Goal: Navigation & Orientation: Find specific page/section

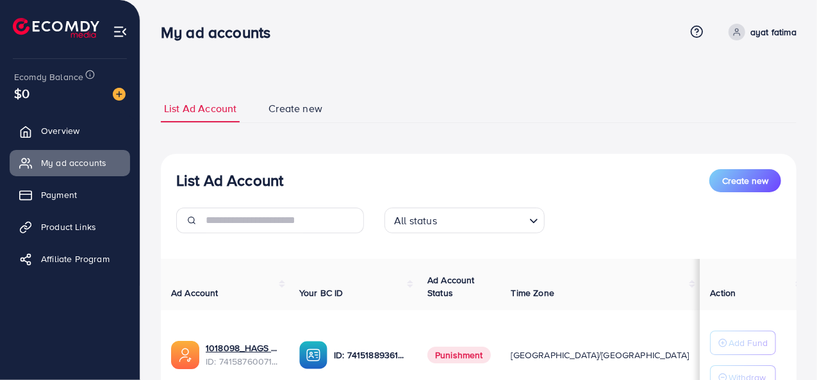
click at [738, 25] on span at bounding box center [736, 32] width 17 height 17
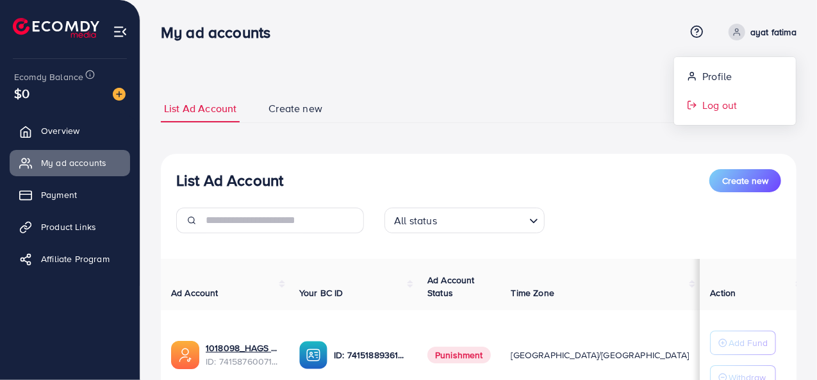
click at [698, 108] on link "Log out" at bounding box center [735, 105] width 122 height 29
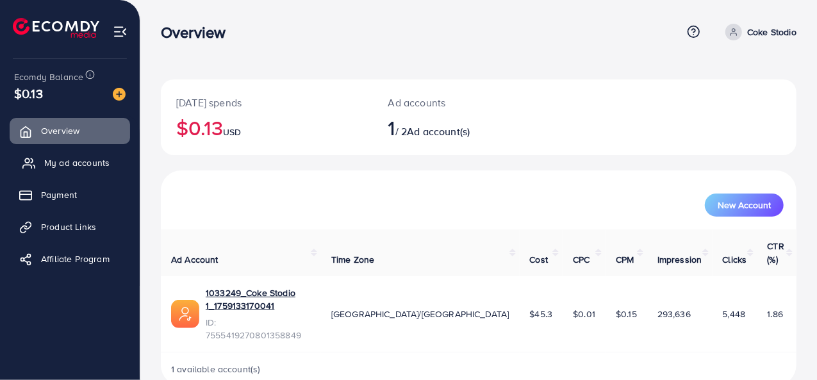
click at [82, 162] on span "My ad accounts" at bounding box center [76, 162] width 65 height 13
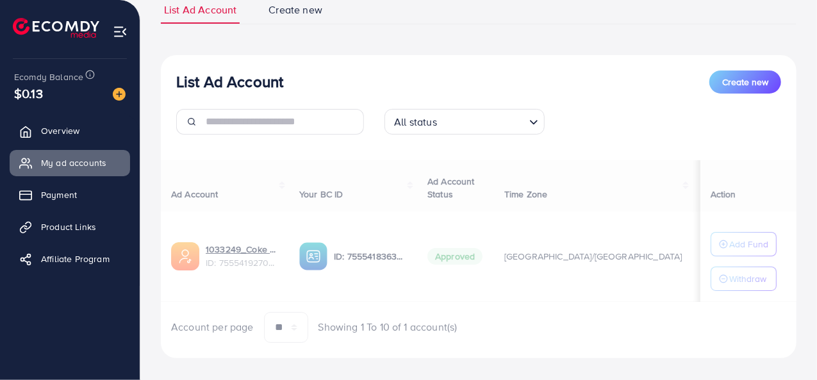
scroll to position [114, 0]
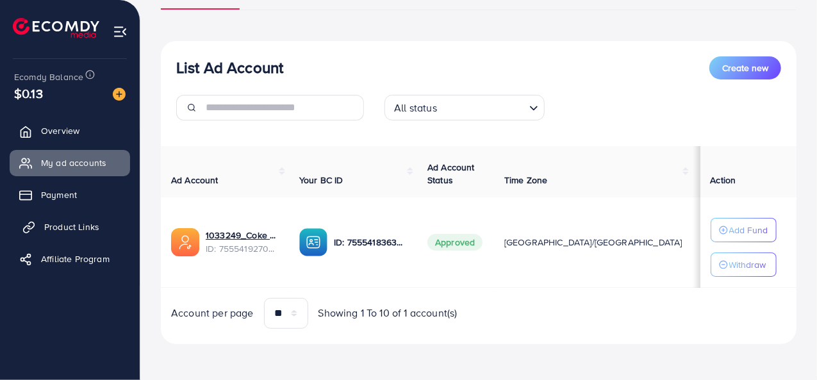
click at [84, 237] on link "Product Links" at bounding box center [70, 227] width 120 height 26
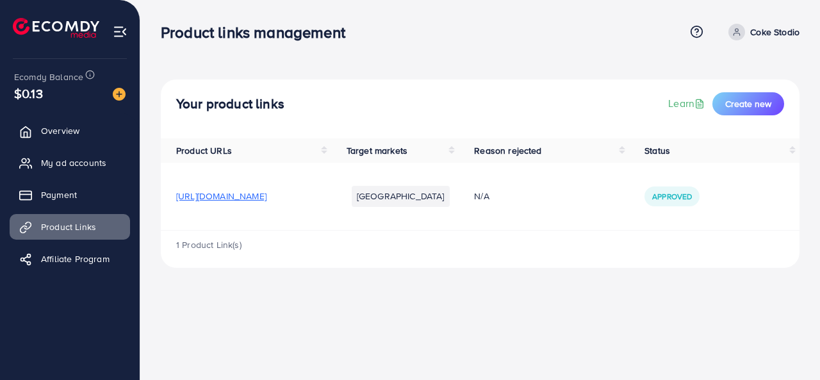
click at [222, 199] on span "[URL][DOMAIN_NAME]" at bounding box center [221, 196] width 90 height 13
click at [50, 171] on link "My ad accounts" at bounding box center [70, 163] width 120 height 26
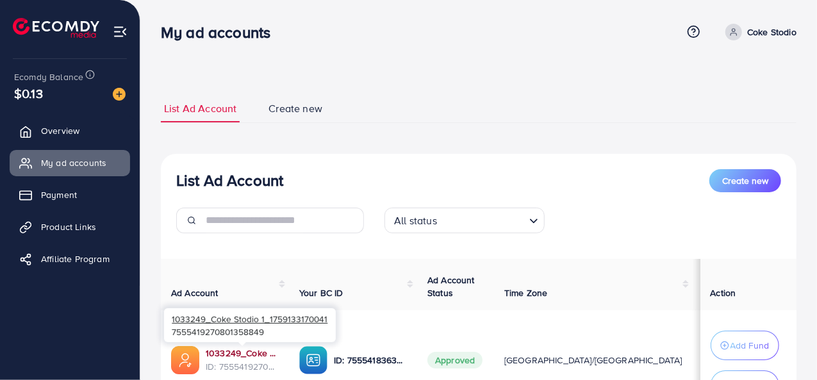
click at [246, 354] on link "1033249_Coke Stodio 1_1759133170041" at bounding box center [242, 352] width 73 height 13
